Goal: Task Accomplishment & Management: Manage account settings

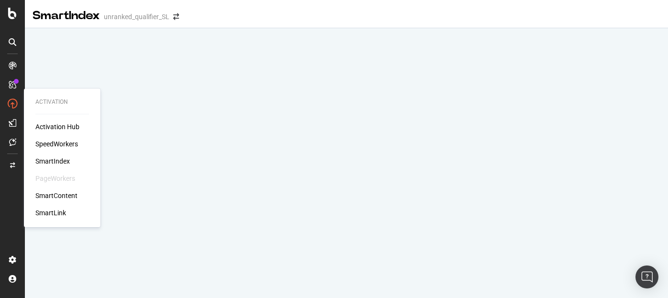
click at [51, 213] on div "SmartLink" at bounding box center [50, 213] width 31 height 10
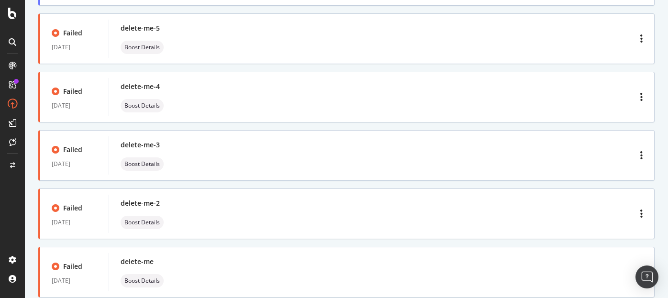
scroll to position [3702, 0]
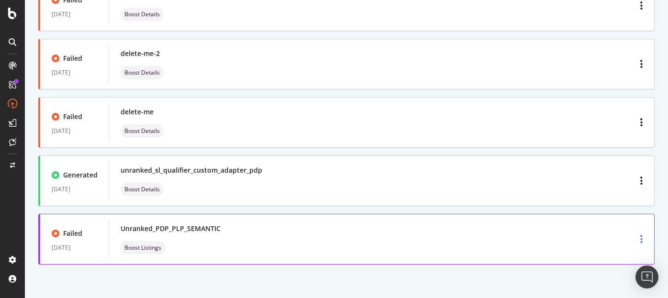
click at [636, 238] on div "button" at bounding box center [641, 239] width 10 height 17
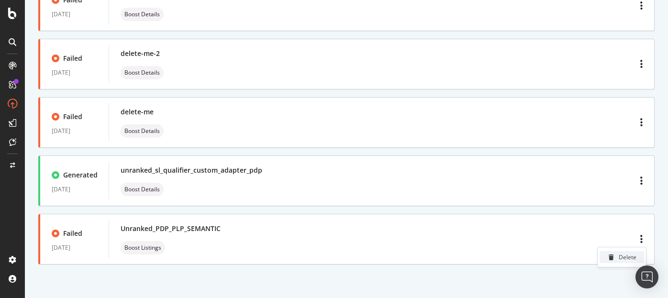
click at [615, 255] on div at bounding box center [611, 257] width 8 height 6
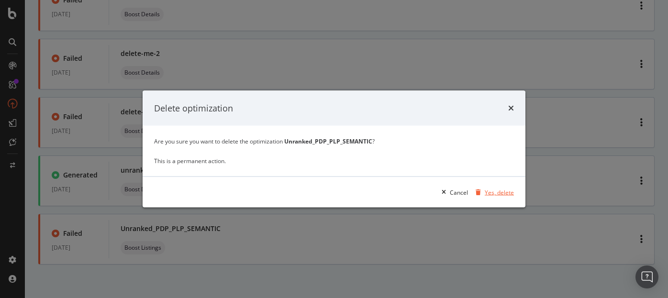
click at [489, 192] on div "Yes, delete" at bounding box center [498, 192] width 29 height 8
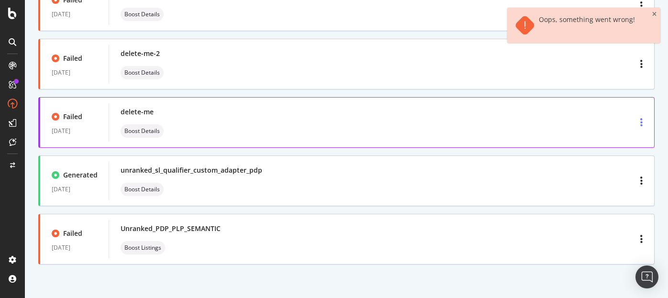
click at [643, 125] on div "button" at bounding box center [641, 122] width 10 height 17
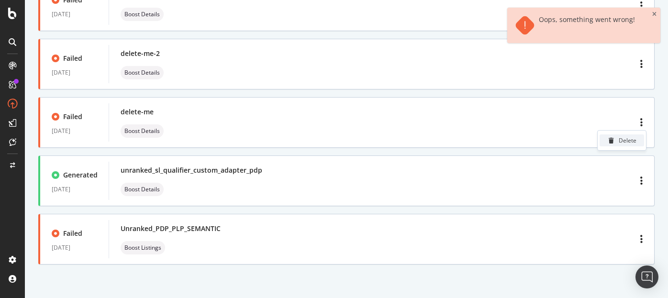
click at [622, 140] on div "Delete" at bounding box center [627, 140] width 18 height 8
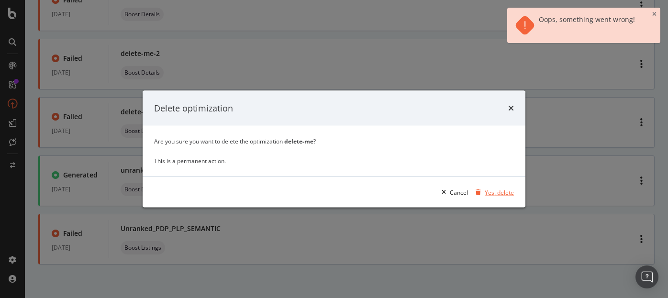
click at [495, 190] on div "Yes, delete" at bounding box center [498, 192] width 29 height 8
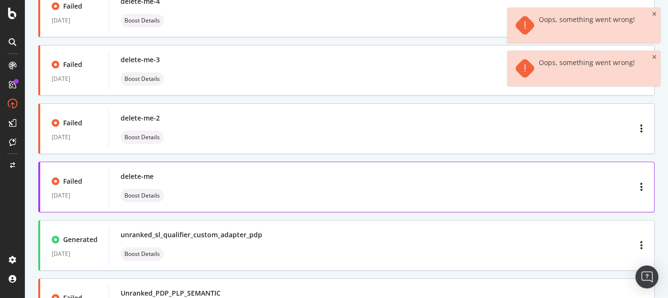
scroll to position [3634, 0]
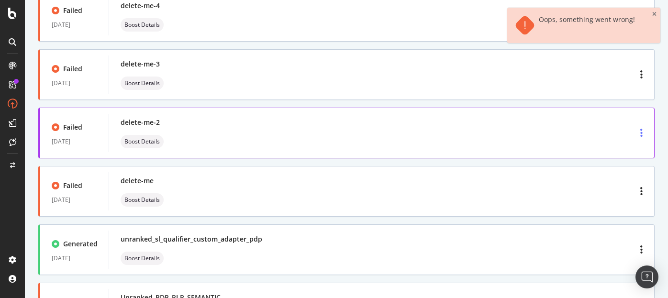
click at [641, 137] on icon "button" at bounding box center [641, 133] width 2 height 10
click at [615, 151] on div "Delete" at bounding box center [621, 151] width 44 height 12
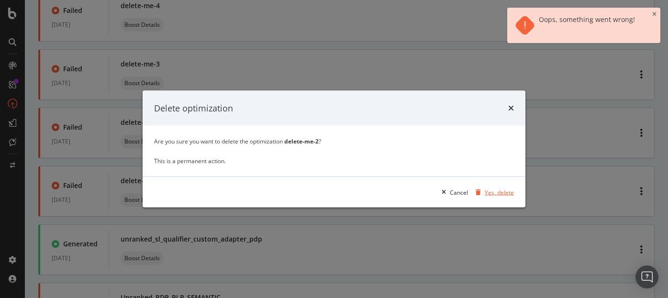
click at [504, 192] on div "Yes, delete" at bounding box center [498, 192] width 29 height 8
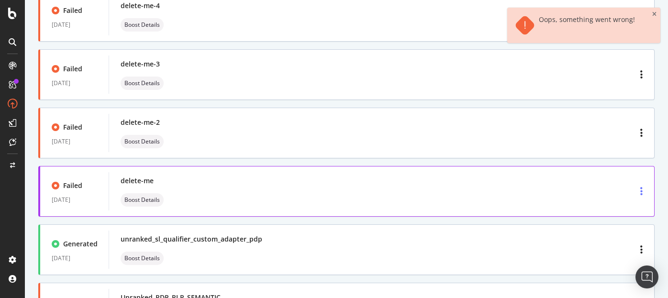
click at [642, 192] on div "button" at bounding box center [641, 191] width 10 height 17
click at [617, 207] on div "Delete" at bounding box center [621, 209] width 44 height 12
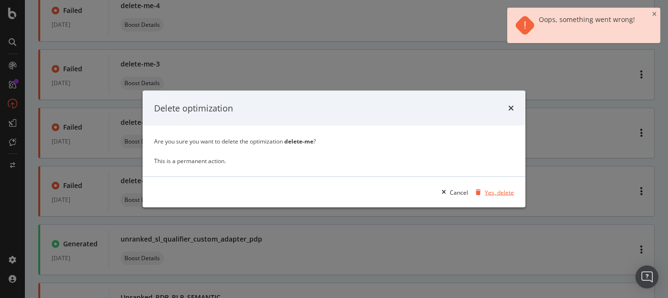
click at [507, 190] on div "Yes, delete" at bounding box center [498, 192] width 29 height 8
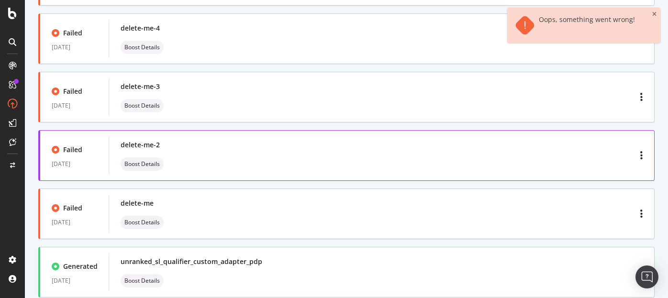
scroll to position [3610, 0]
